Goal: Obtain resource: Download file/media

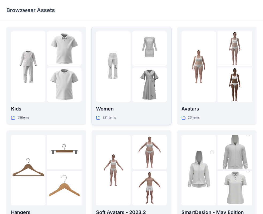
click at [116, 70] on img at bounding box center [113, 66] width 34 height 34
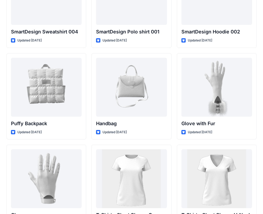
scroll to position [4118, 0]
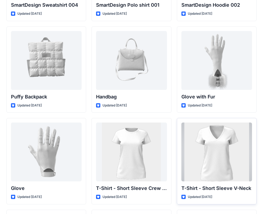
click at [210, 174] on div at bounding box center [216, 151] width 71 height 59
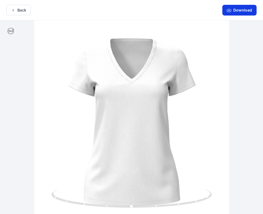
click at [240, 11] on button "Download" at bounding box center [239, 10] width 34 height 11
click at [21, 11] on button "Back" at bounding box center [18, 10] width 24 height 10
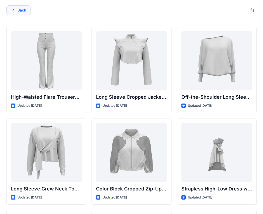
click at [24, 13] on button "Back" at bounding box center [18, 10] width 24 height 10
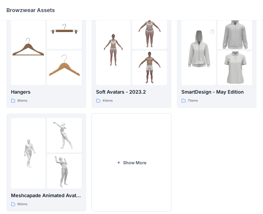
scroll to position [125, 0]
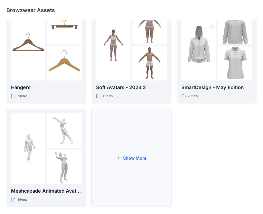
click at [119, 152] on button "Show More" at bounding box center [131, 158] width 80 height 98
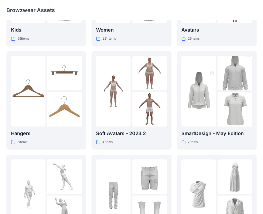
scroll to position [0, 0]
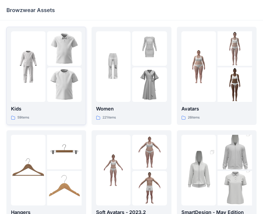
click at [38, 67] on img at bounding box center [28, 66] width 34 height 34
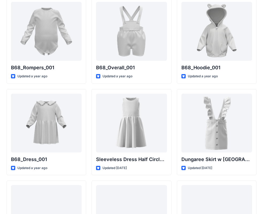
scroll to position [1042, 0]
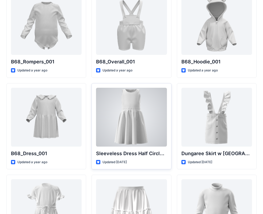
click at [150, 147] on div "Sleeveless Dress Half Circle Skirt Updated [DATE]" at bounding box center [131, 126] width 80 height 86
click at [132, 122] on div at bounding box center [131, 117] width 71 height 59
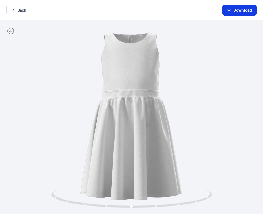
click at [247, 10] on button "Download" at bounding box center [239, 10] width 34 height 11
click at [19, 8] on button "Back" at bounding box center [18, 10] width 24 height 10
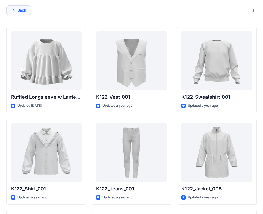
click at [18, 8] on button "Back" at bounding box center [18, 10] width 24 height 10
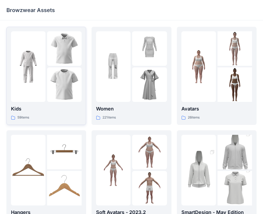
click at [44, 85] on div at bounding box center [28, 66] width 34 height 71
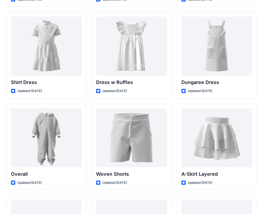
scroll to position [1419, 0]
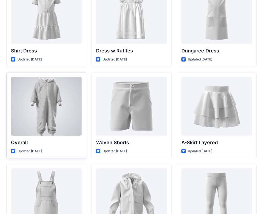
click at [28, 123] on div at bounding box center [46, 106] width 71 height 59
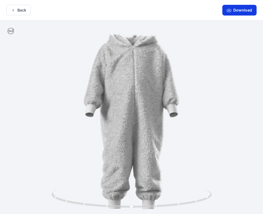
click at [246, 14] on button "Download" at bounding box center [239, 10] width 34 height 11
